Goal: Find contact information: Find contact information

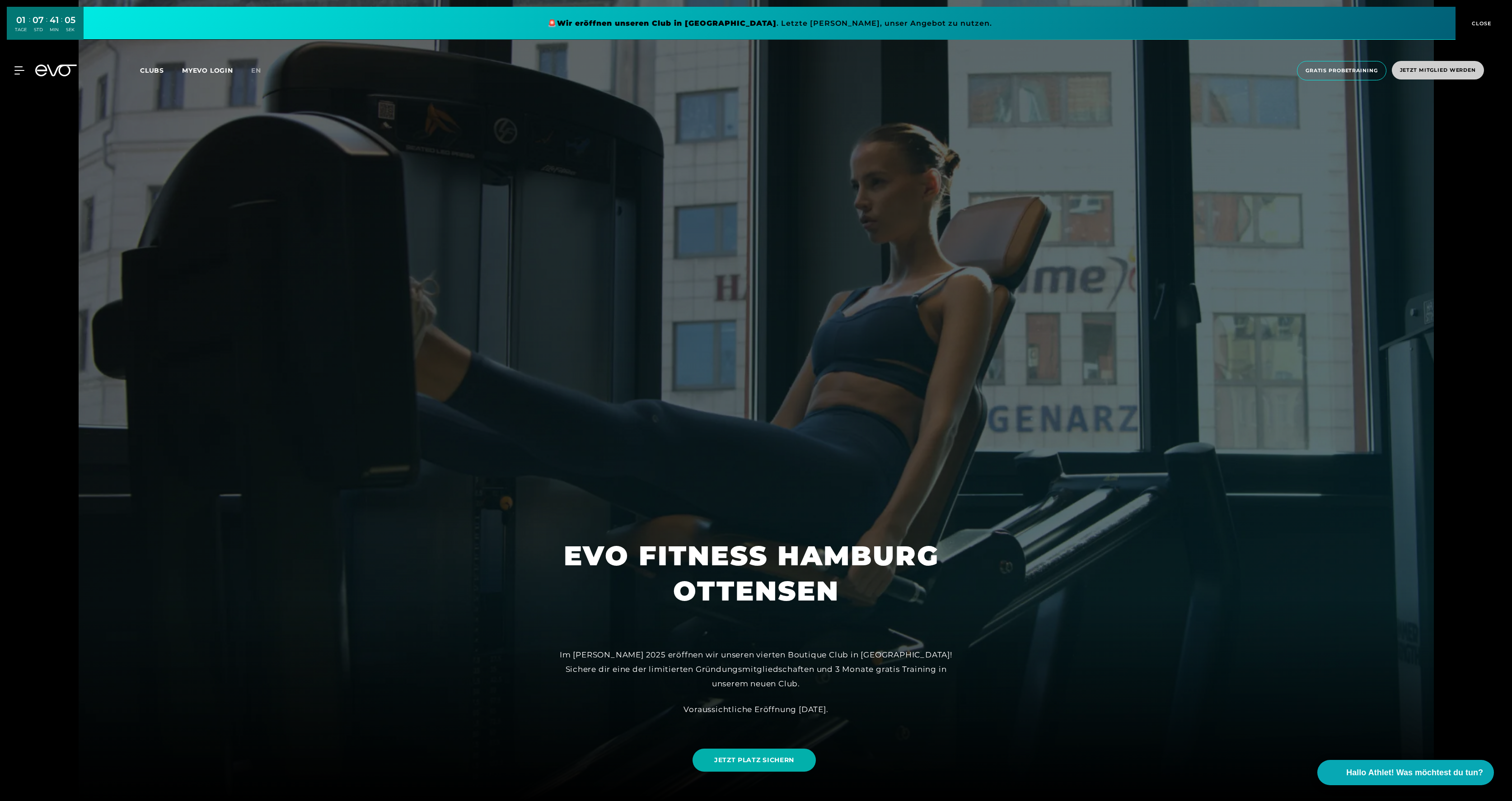
click at [1417, 75] on span "Jetzt Mitglied werden" at bounding box center [1437, 70] width 92 height 19
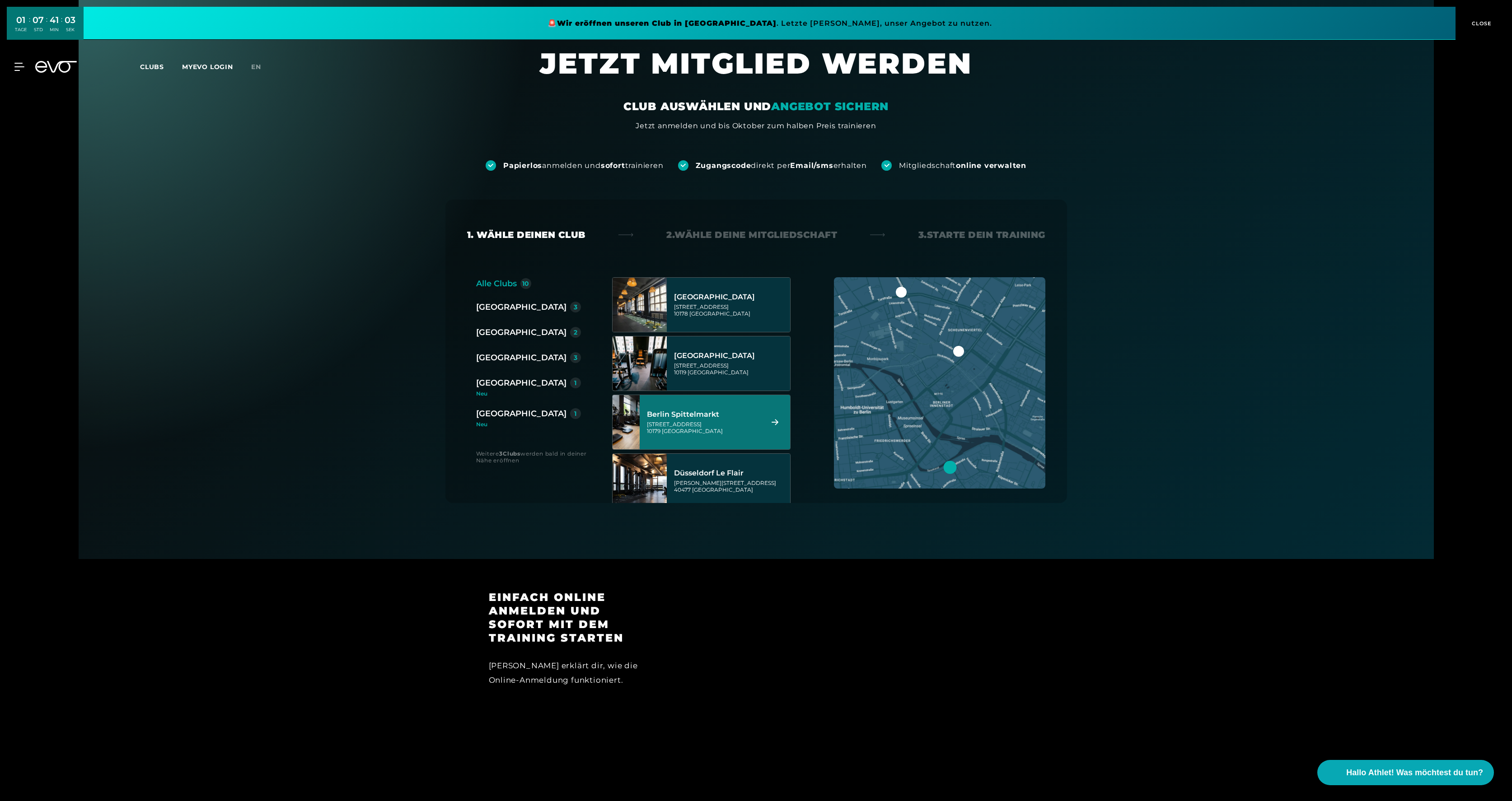
scroll to position [92, 0]
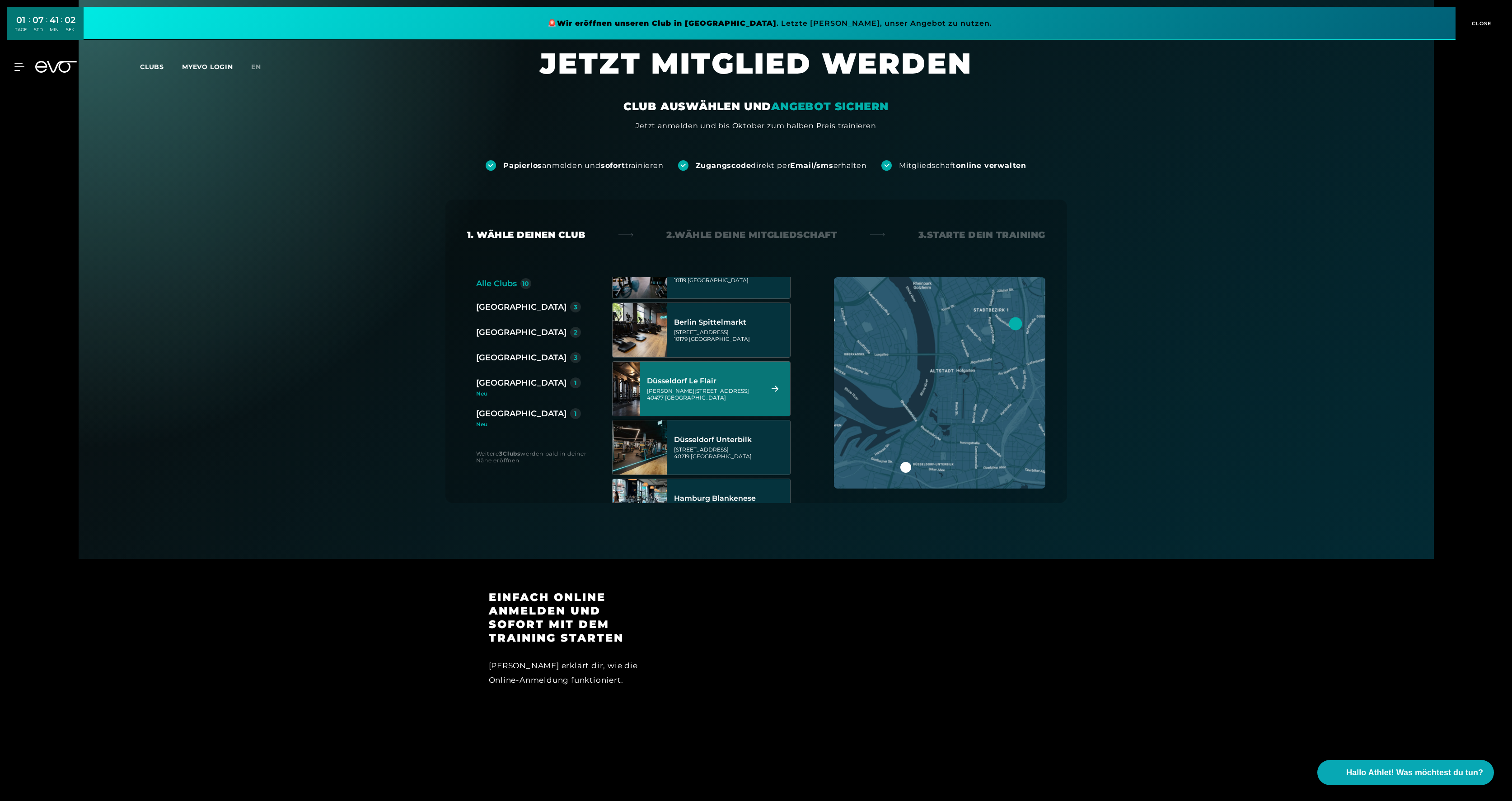
click at [503, 361] on div "[GEOGRAPHIC_DATA]" at bounding box center [521, 358] width 90 height 13
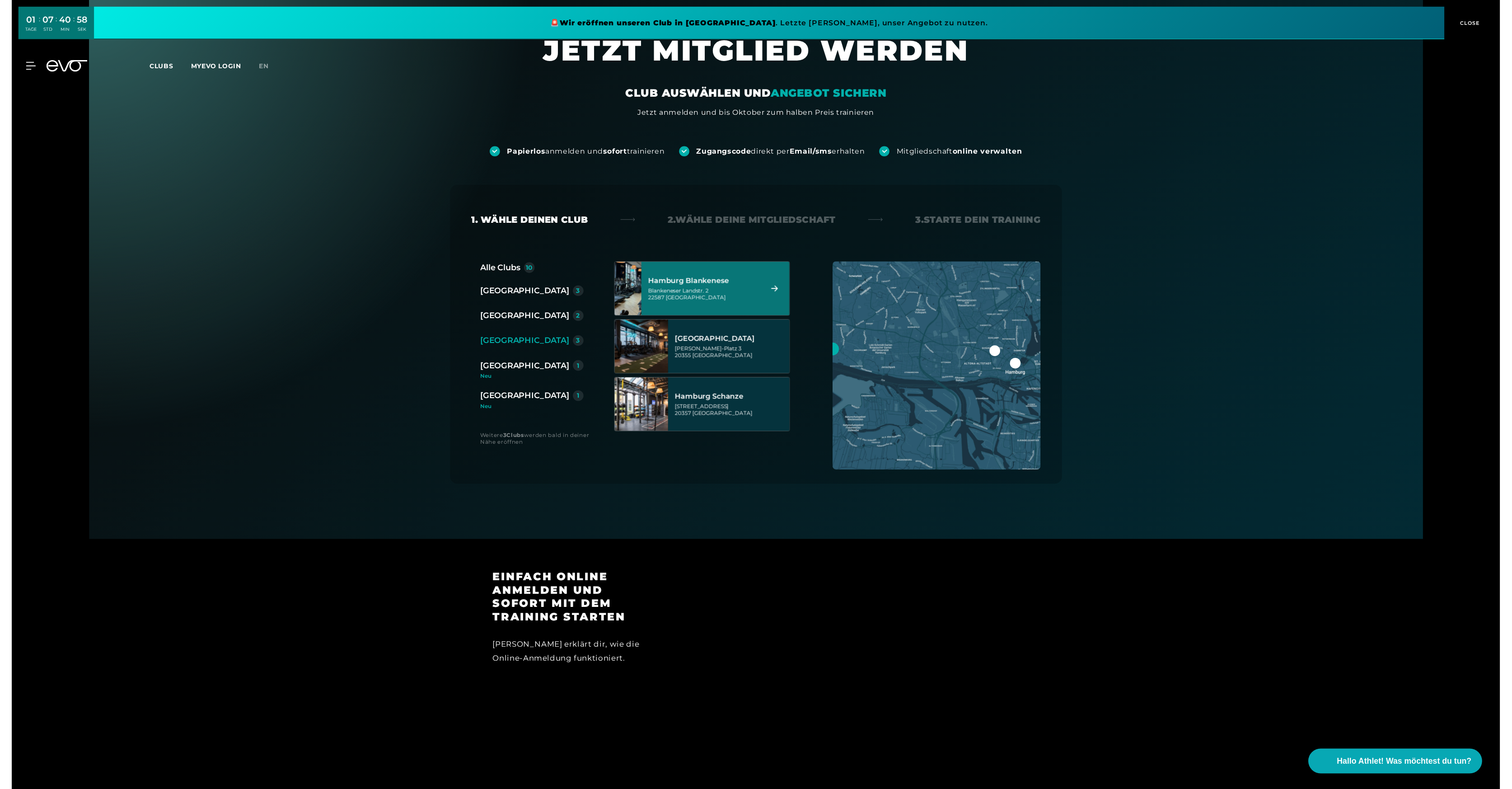
scroll to position [0, 0]
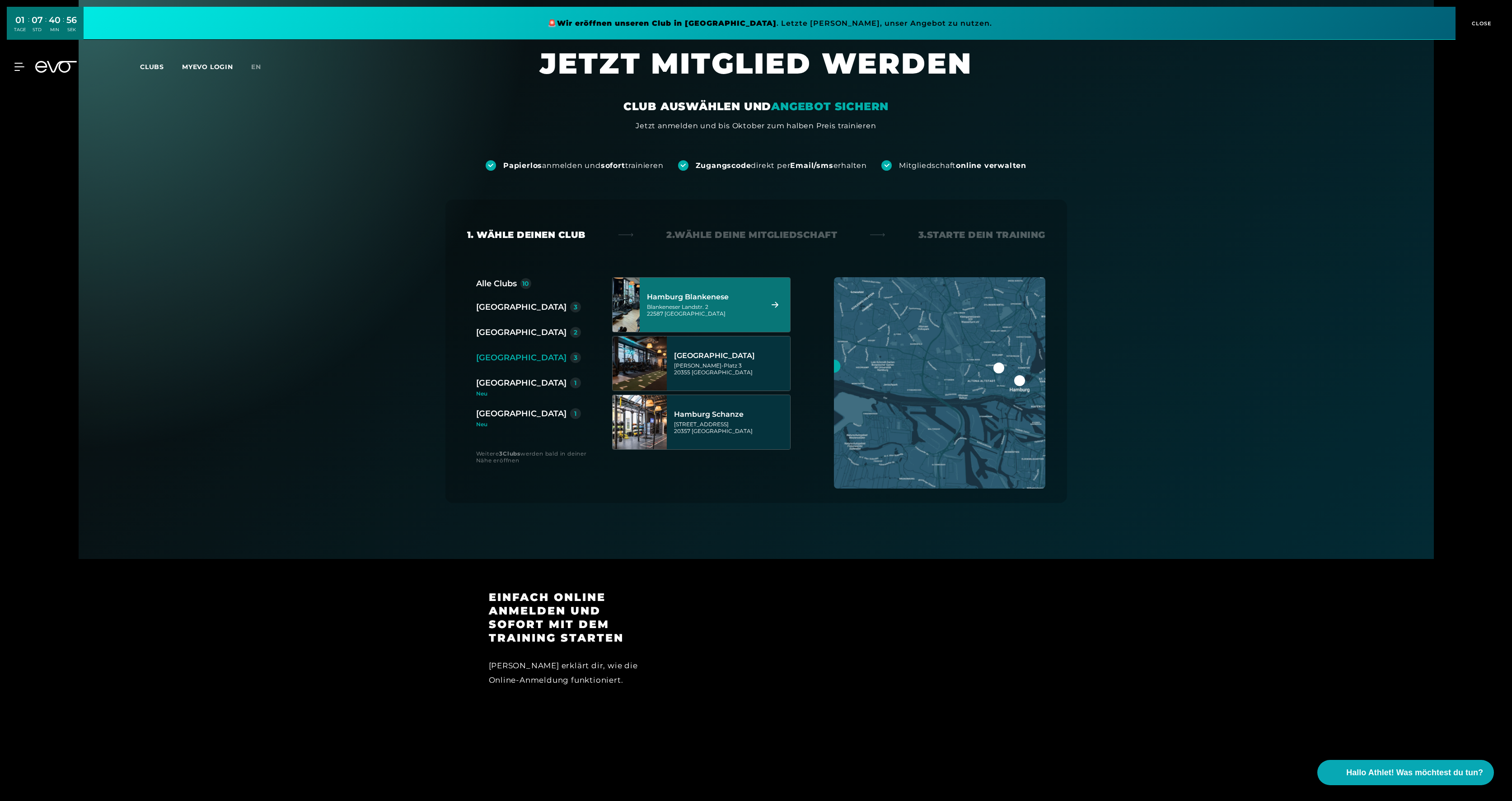
click at [52, 22] on div "40" at bounding box center [55, 20] width 12 height 13
click at [795, 20] on link at bounding box center [769, 23] width 1372 height 33
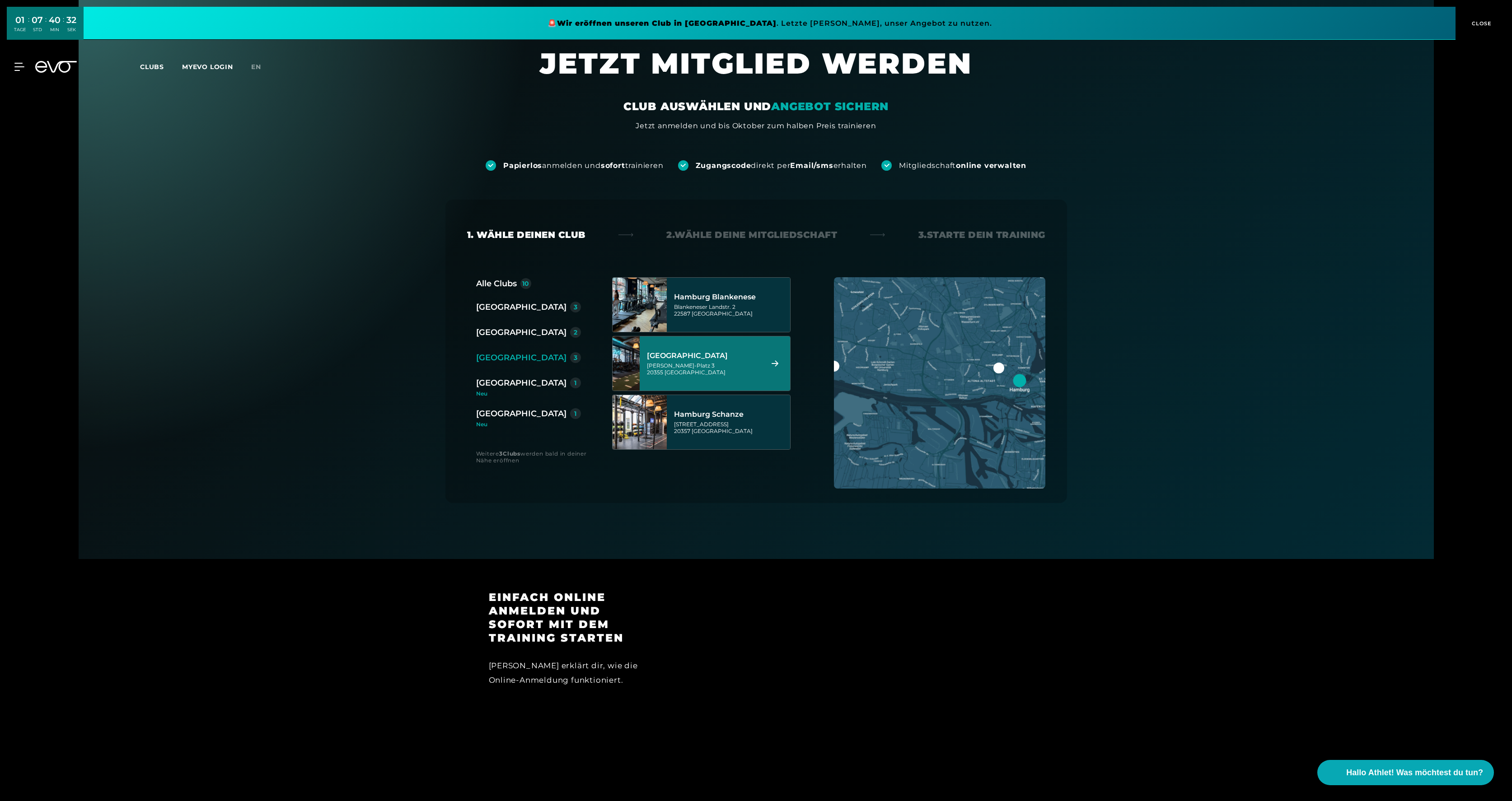
click at [195, 65] on link "MYEVO LOGIN" at bounding box center [207, 67] width 51 height 8
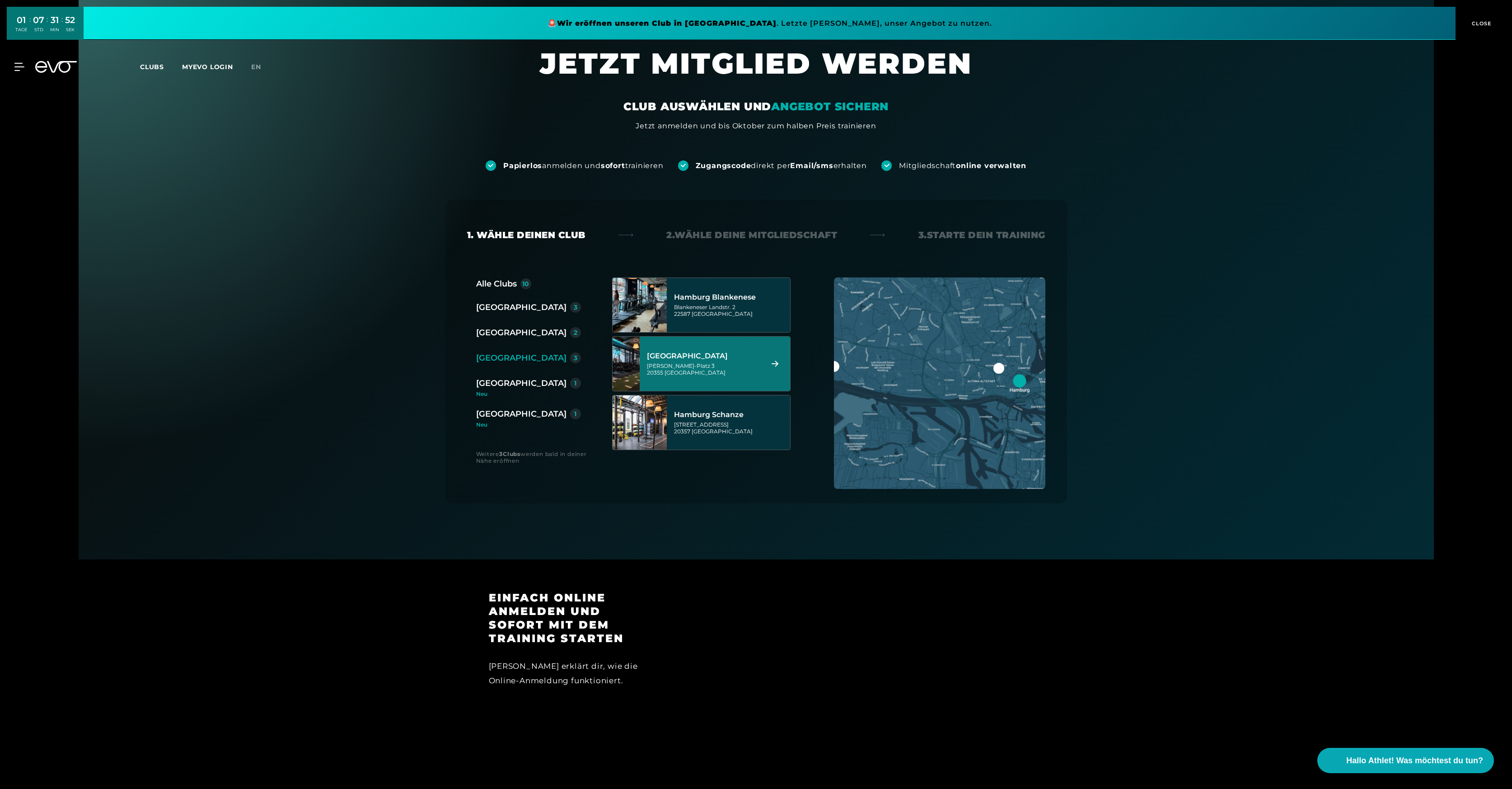
click at [181, 69] on link "Clubs" at bounding box center [161, 66] width 42 height 9
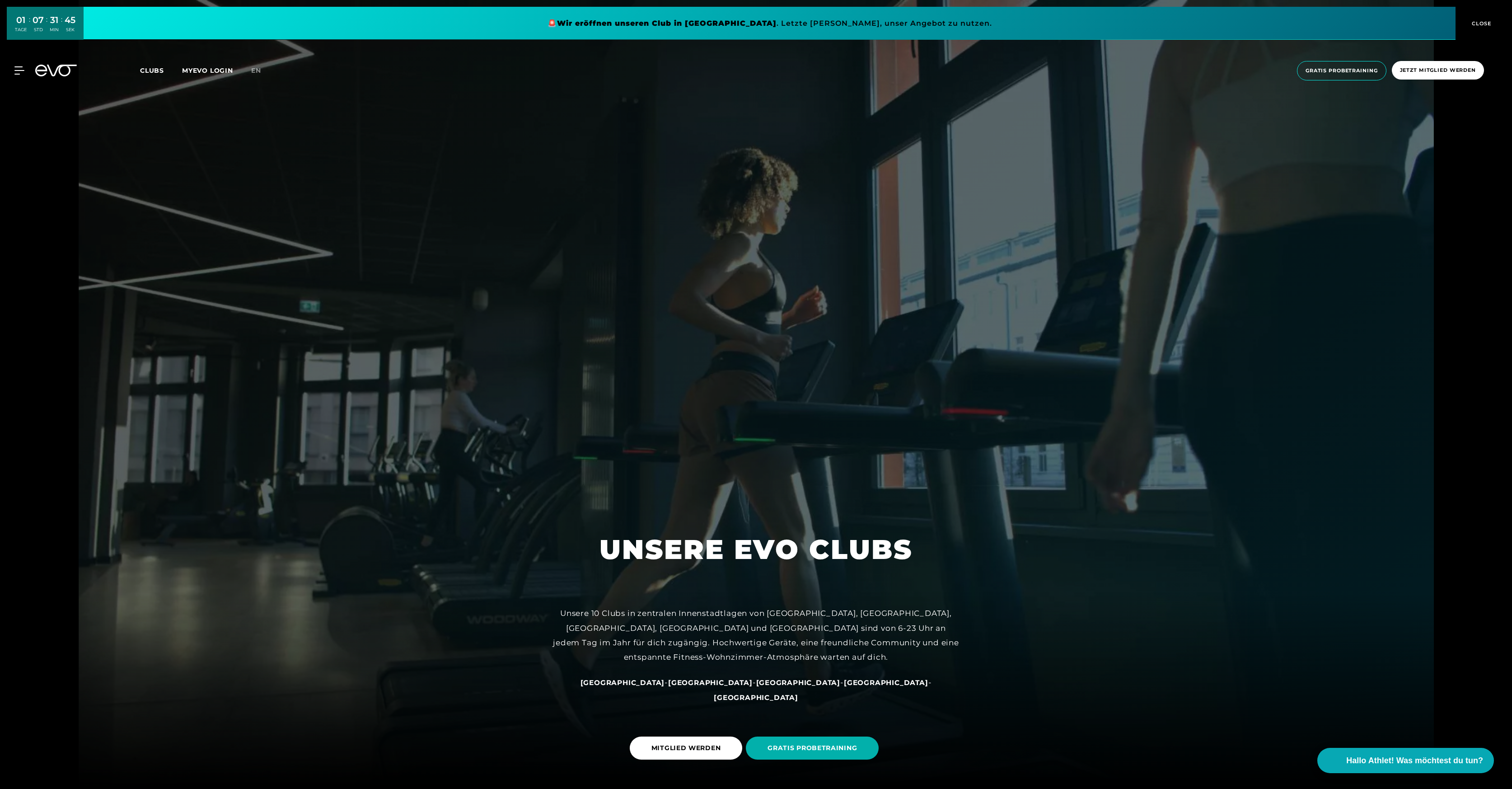
click at [219, 70] on link "MYEVO LOGIN" at bounding box center [207, 70] width 51 height 8
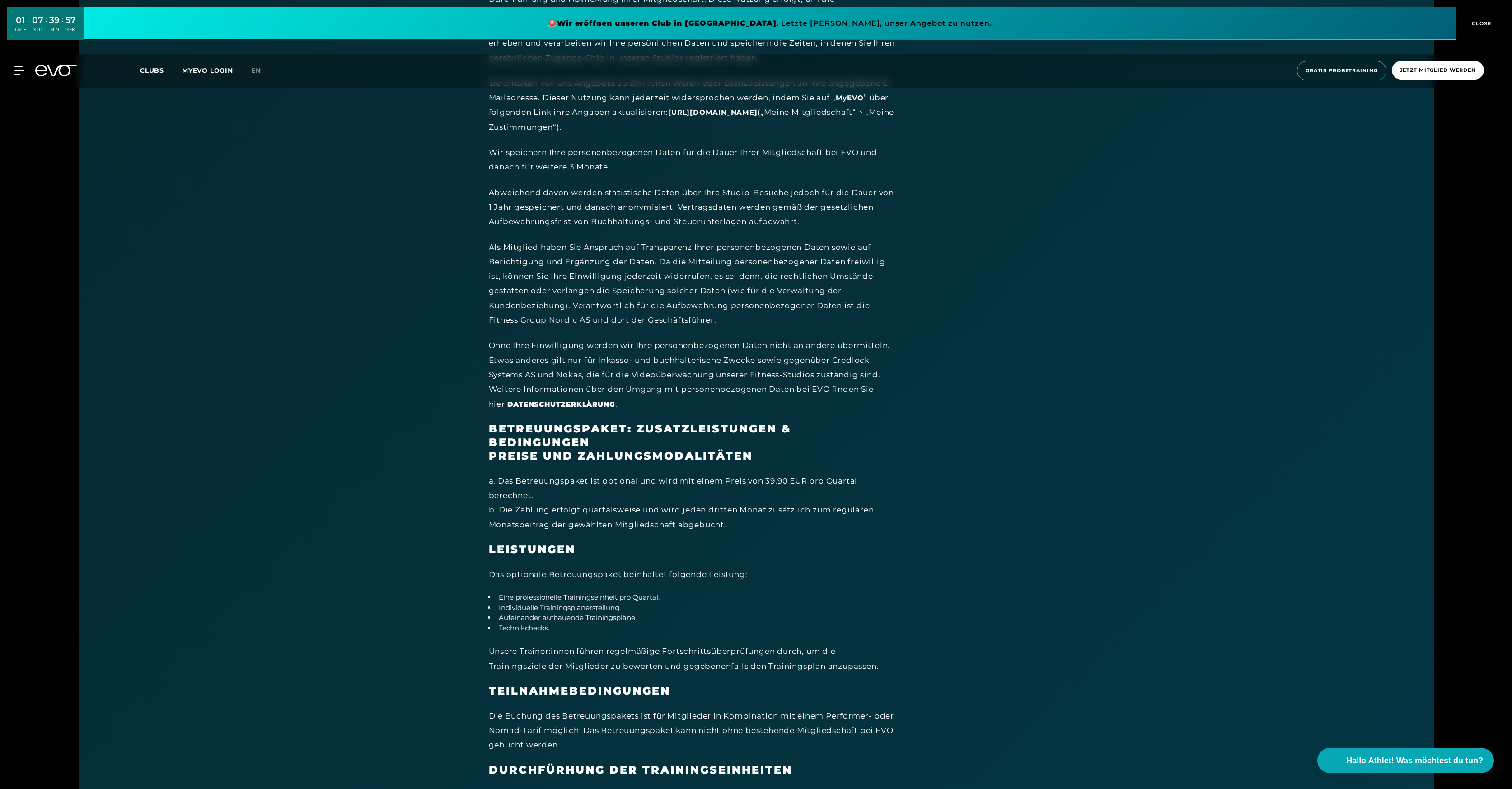
scroll to position [5566, 0]
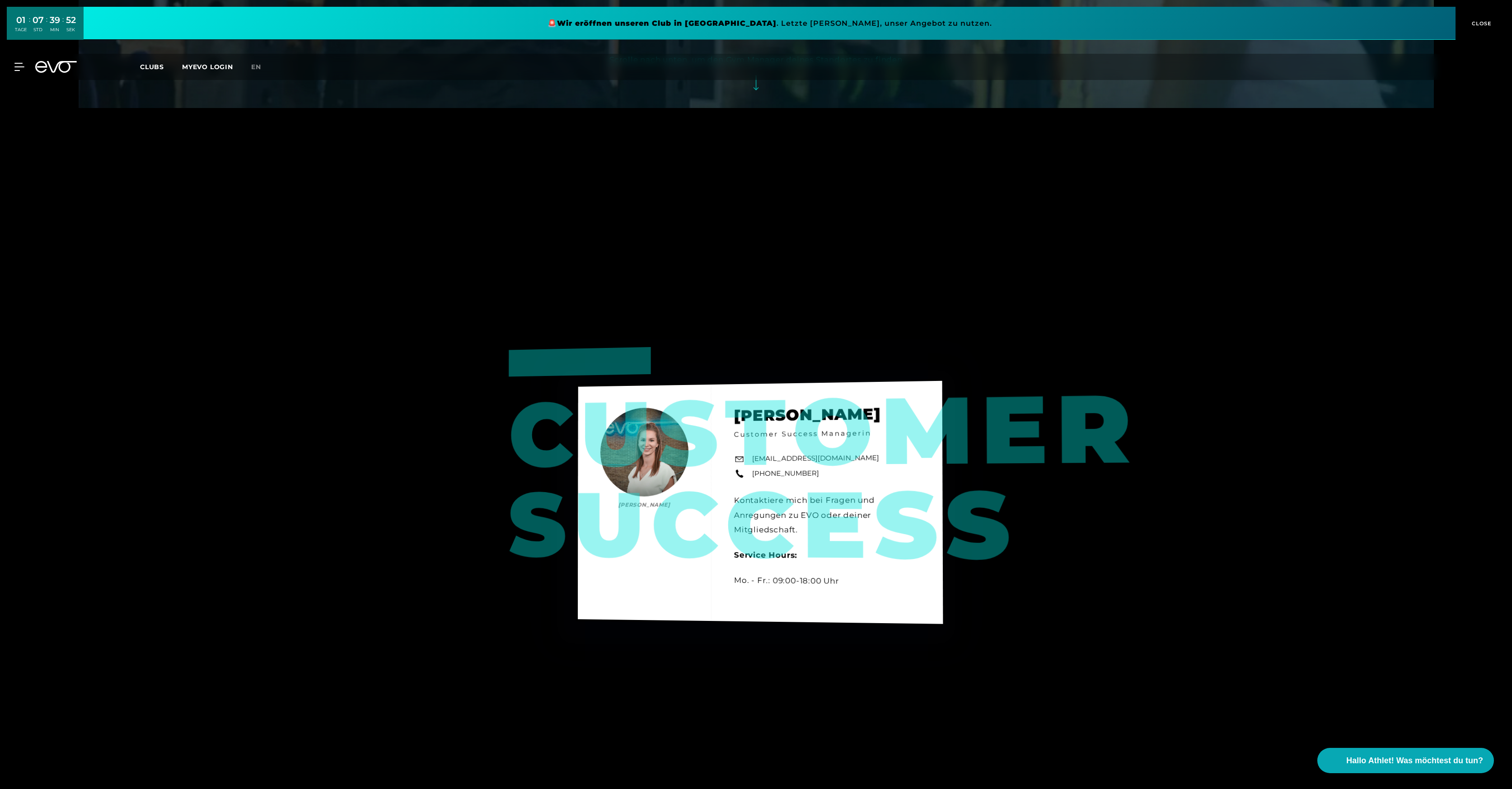
scroll to position [687, 0]
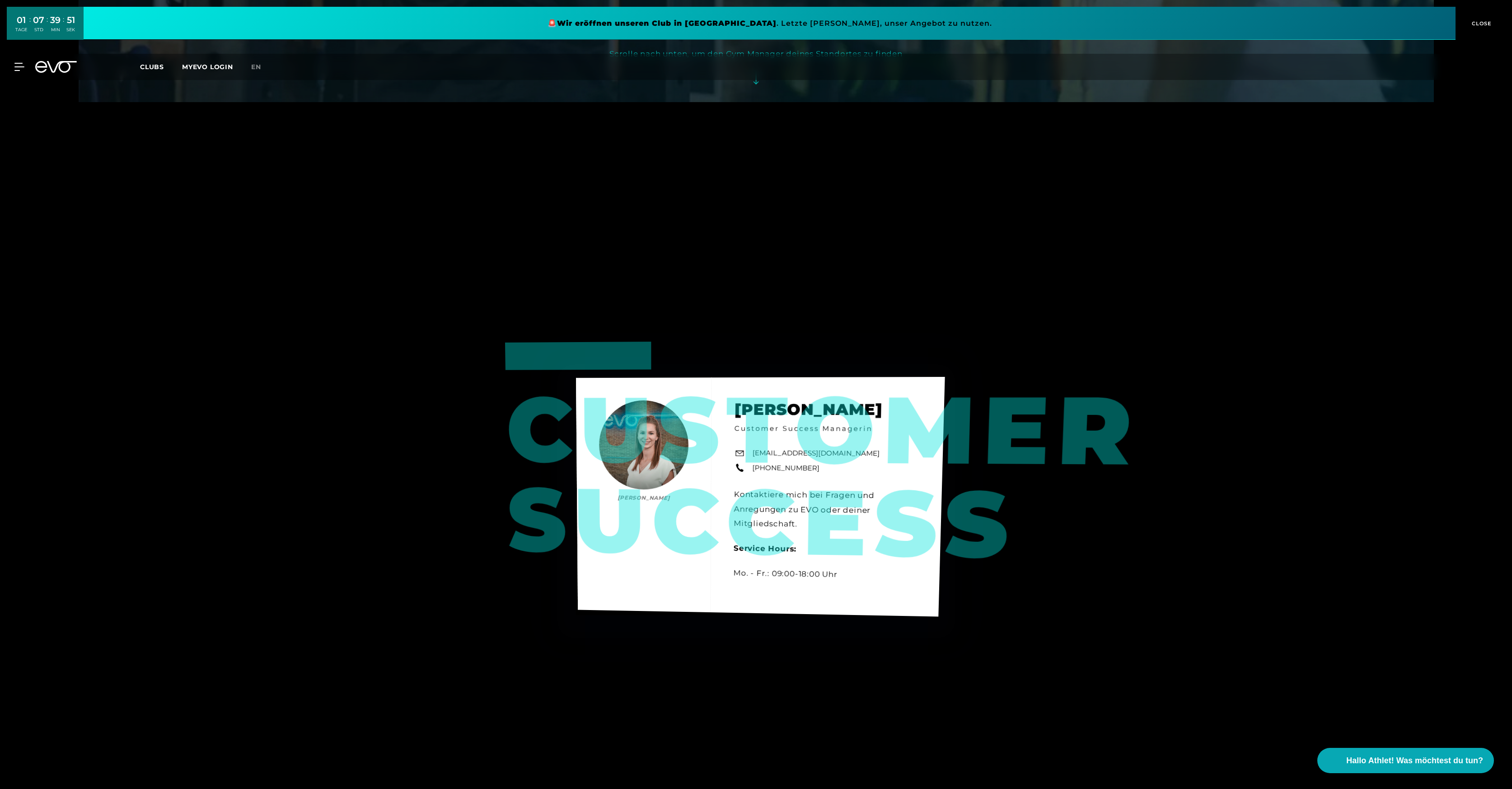
click at [813, 450] on link "[EMAIL_ADDRESS][DOMAIN_NAME]" at bounding box center [815, 453] width 127 height 11
